Goal: Check status: Check status

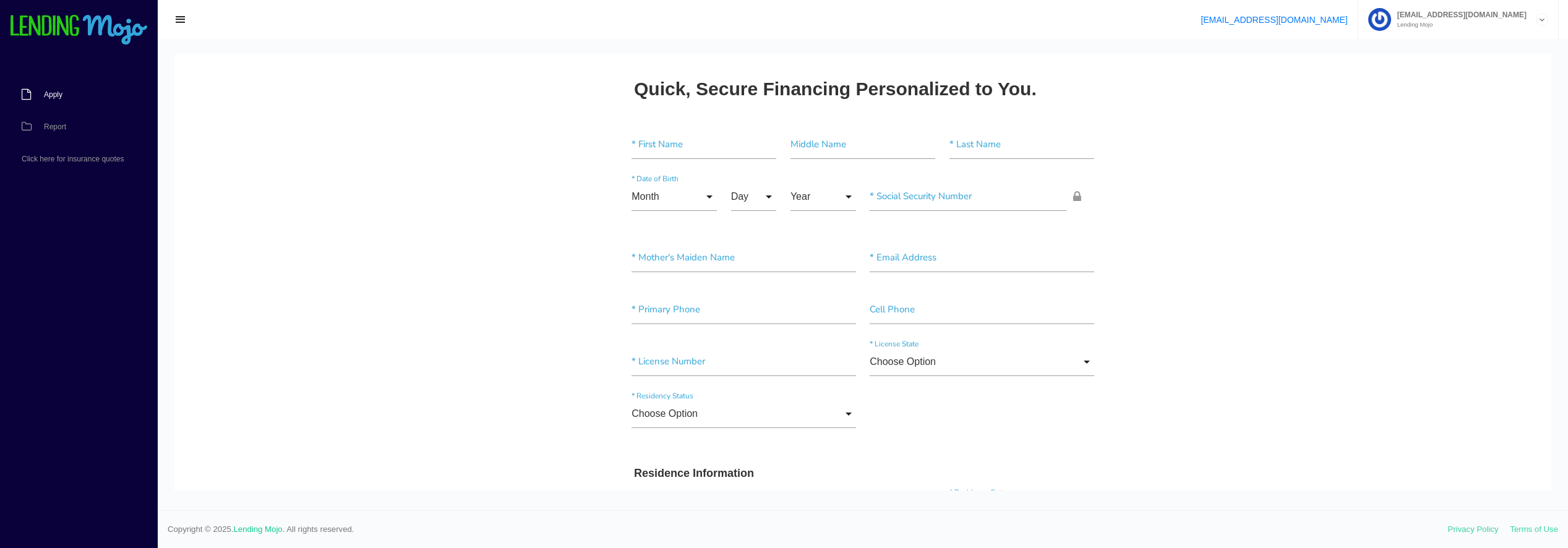
click at [54, 94] on span "Apply" at bounding box center [53, 94] width 19 height 7
click at [56, 127] on span "Report" at bounding box center [55, 127] width 22 height 7
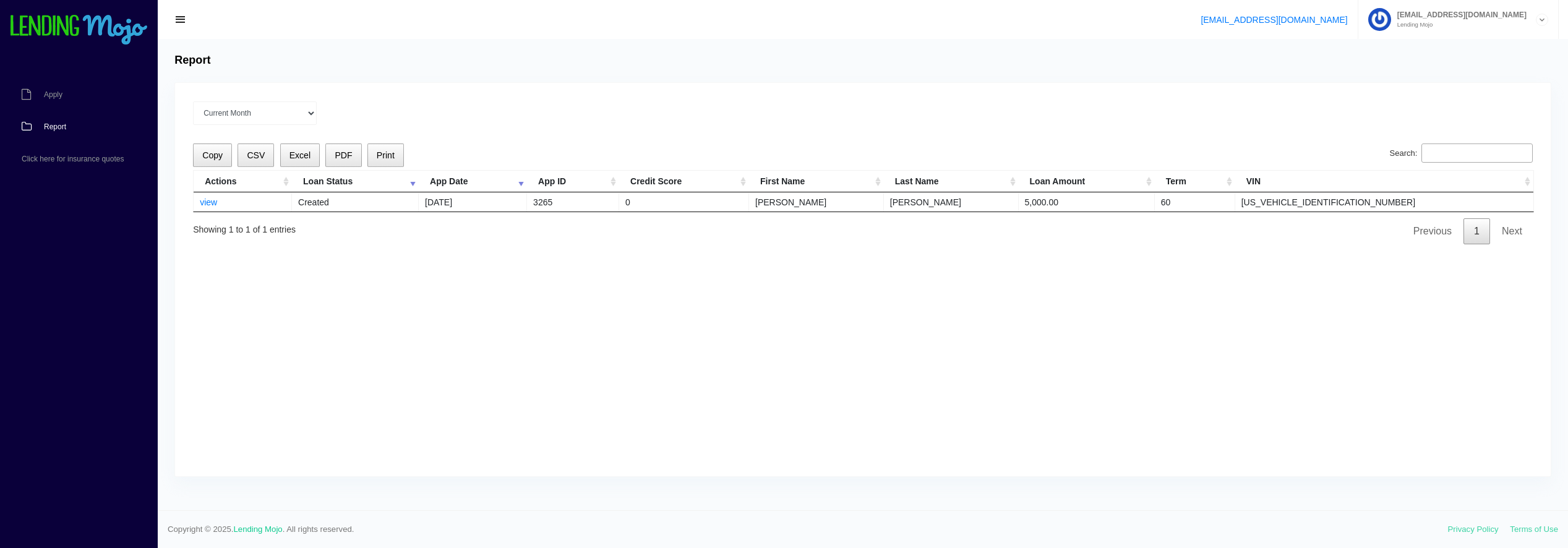
click at [1481, 232] on link "1" at bounding box center [1477, 231] width 27 height 26
click at [204, 199] on link "view" at bounding box center [208, 202] width 17 height 10
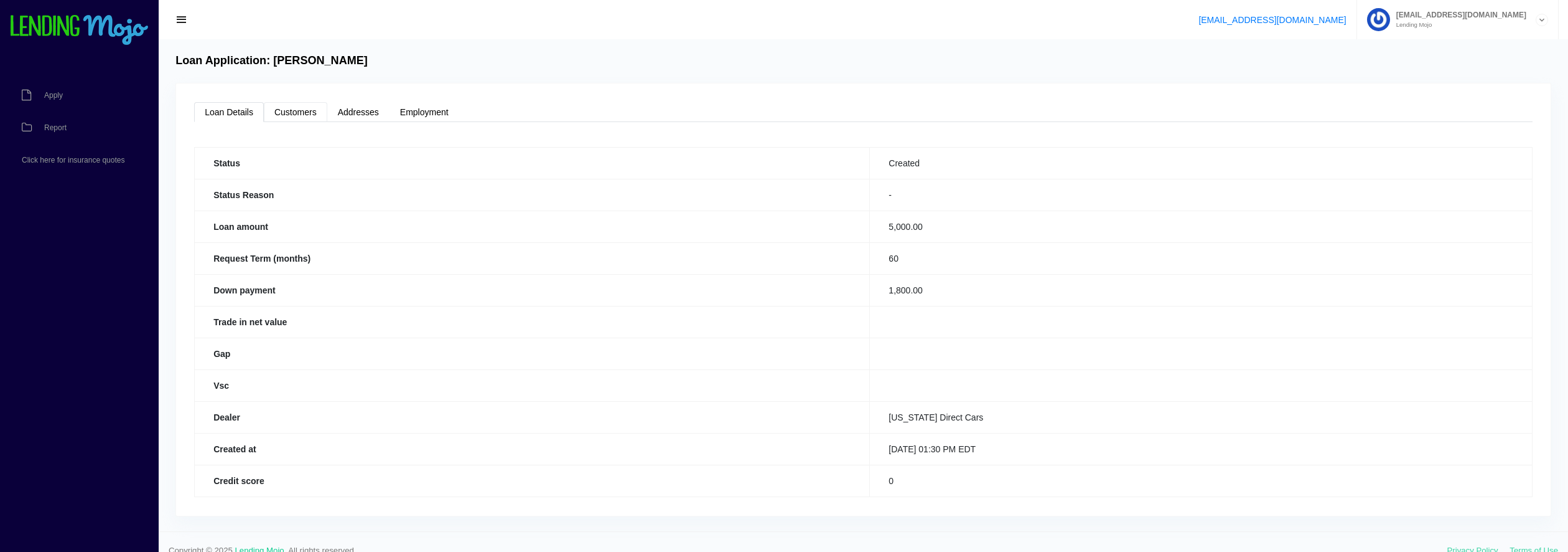
click at [298, 110] on link "Customers" at bounding box center [295, 112] width 64 height 20
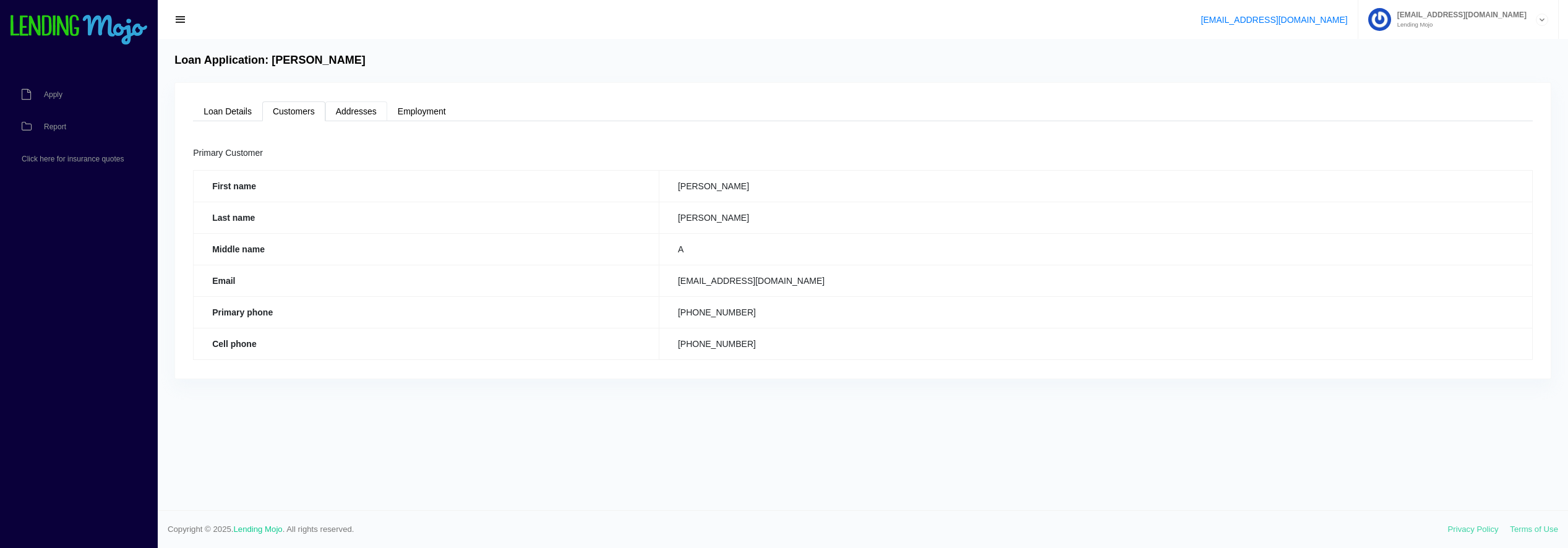
click at [378, 108] on link "Addresses" at bounding box center [356, 111] width 62 height 20
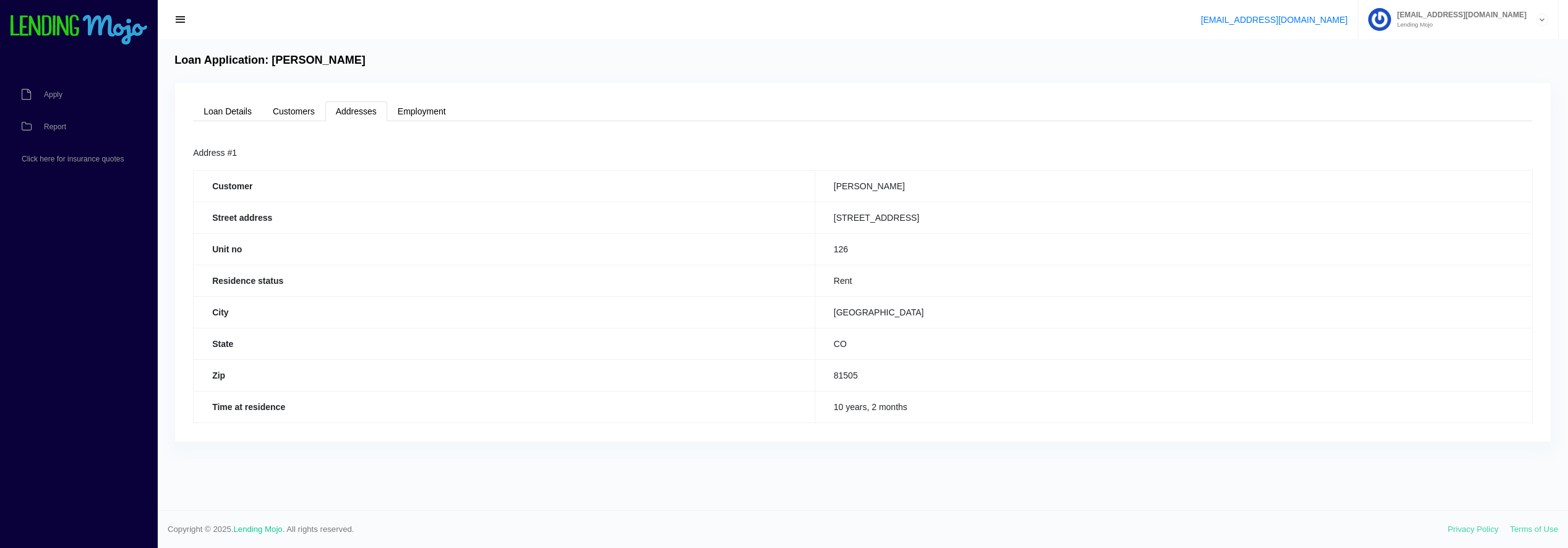
click at [461, 106] on ul "Loan Details Customers Addresses Employment" at bounding box center [863, 111] width 1340 height 20
click at [401, 108] on link "Employment" at bounding box center [421, 111] width 69 height 20
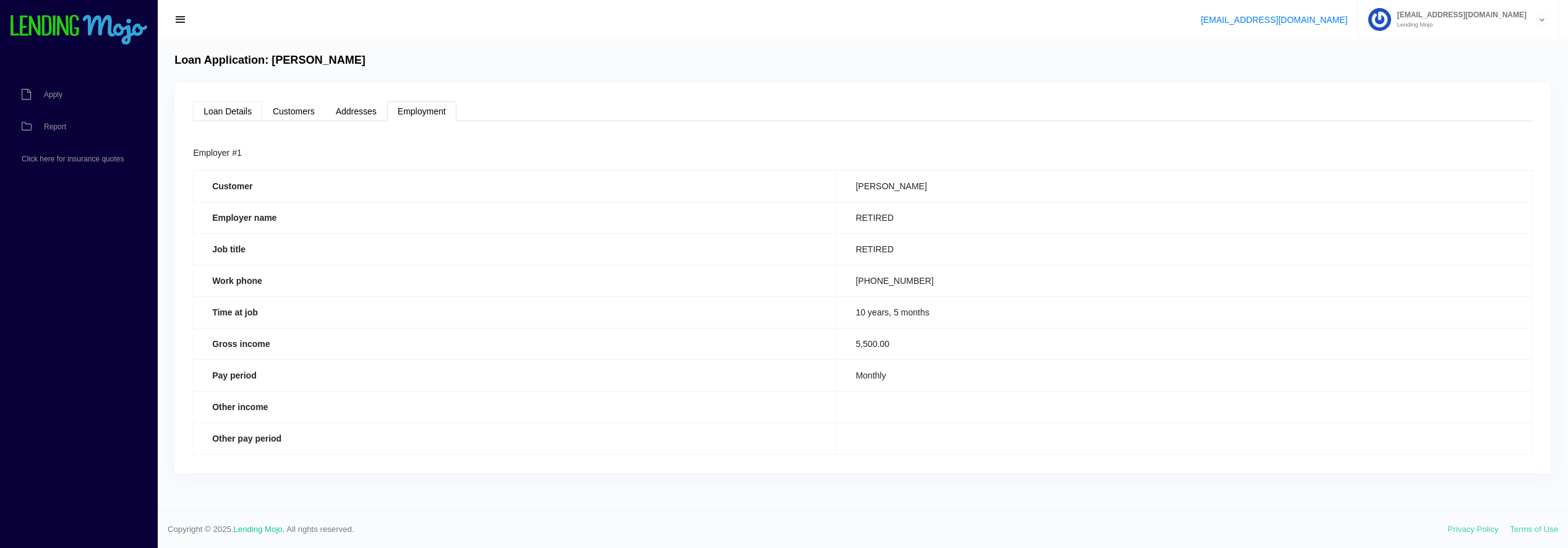
click at [228, 114] on link "Loan Details" at bounding box center [227, 111] width 69 height 20
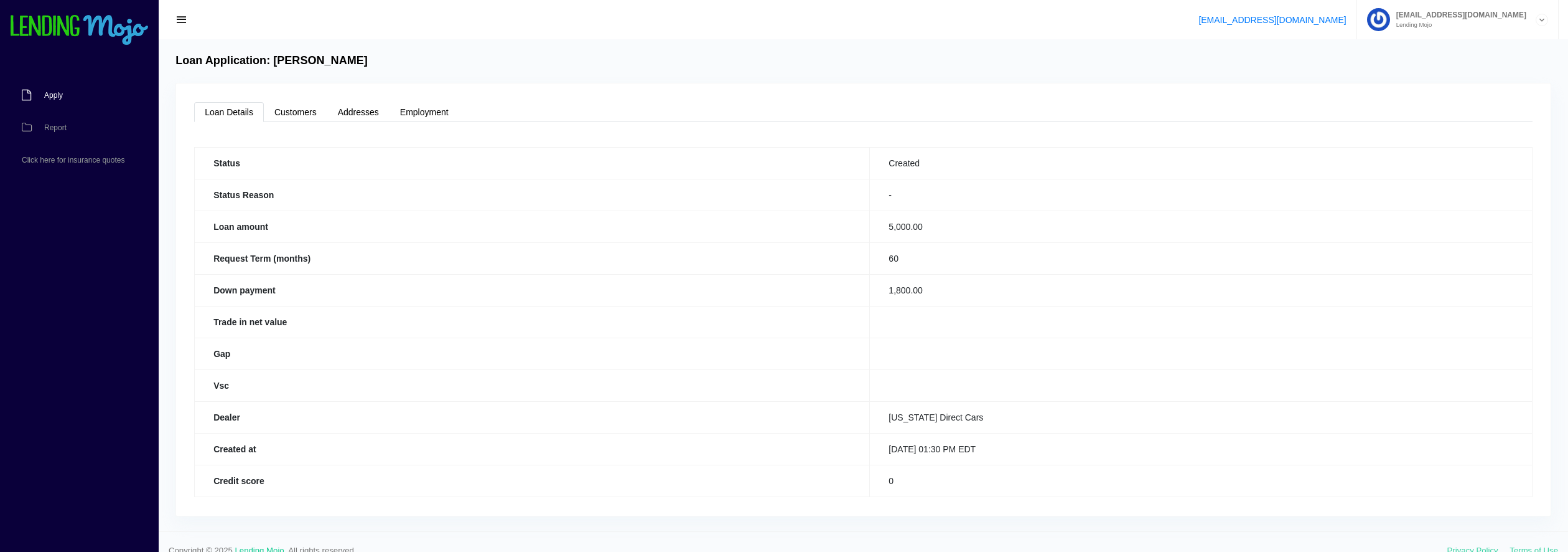
click at [61, 94] on span "Apply" at bounding box center [53, 95] width 19 height 7
